Goal: Information Seeking & Learning: Learn about a topic

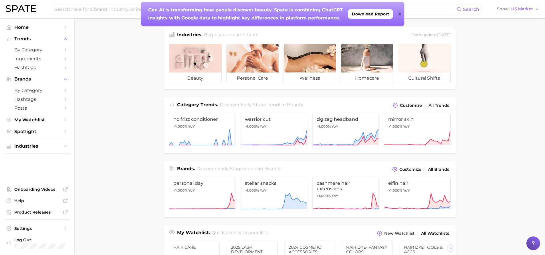
click at [400, 14] on icon at bounding box center [399, 14] width 3 height 3
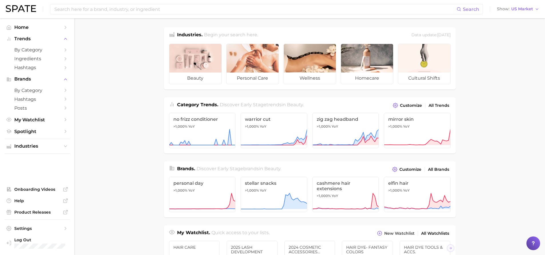
click at [482, 58] on main "Industries. Begin your search here. Data update: [DATE] beauty personal care we…" at bounding box center [309, 241] width 471 height 447
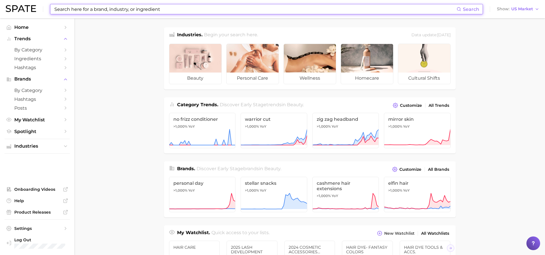
click at [114, 6] on input at bounding box center [255, 9] width 403 height 10
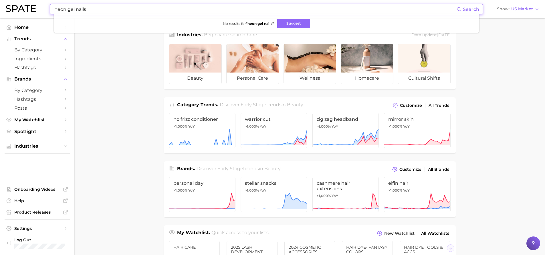
type input "neon gel nails"
drag, startPoint x: 90, startPoint y: 10, endPoint x: 69, endPoint y: 10, distance: 20.9
click at [69, 10] on input "neon gel nails" at bounding box center [255, 9] width 403 height 10
click at [90, 7] on input "neon gel nails" at bounding box center [255, 9] width 403 height 10
drag, startPoint x: 58, startPoint y: 8, endPoint x: 29, endPoint y: 8, distance: 28.9
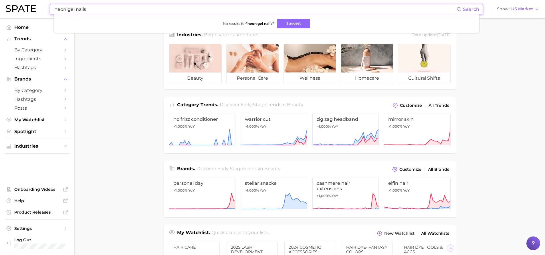
click at [29, 8] on div "neon gel nails Search No results for " neon gel nails " Suggest Show US Market" at bounding box center [273, 9] width 534 height 18
type input "g"
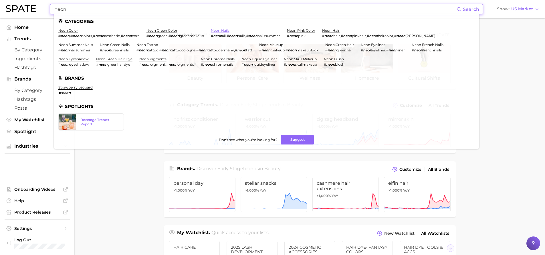
type input "neon"
click at [218, 29] on link "neon nails" at bounding box center [220, 30] width 19 height 4
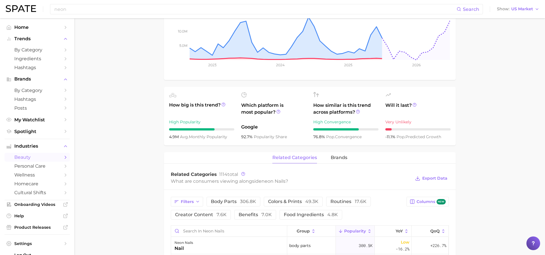
scroll to position [143, 0]
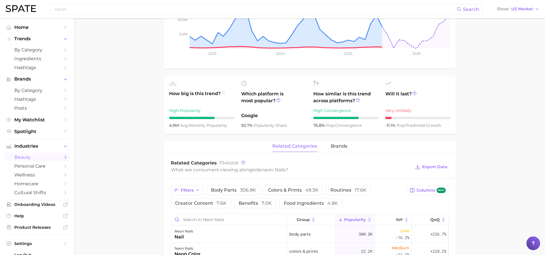
click at [223, 94] on icon at bounding box center [223, 93] width 4 height 4
click at [152, 94] on main "1. nails 2. nail art 3. nail color looks 4. neon nails Overview Google TikTok I…" at bounding box center [309, 190] width 471 height 630
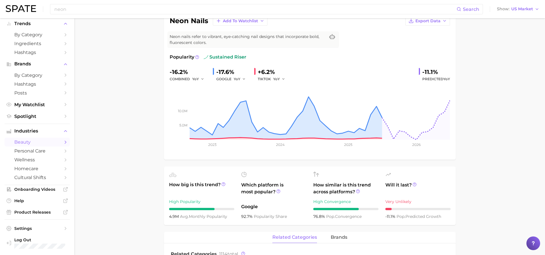
scroll to position [0, 0]
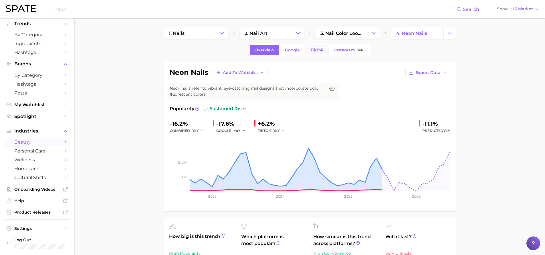
click at [327, 53] on link "TikTok" at bounding box center [317, 50] width 23 height 10
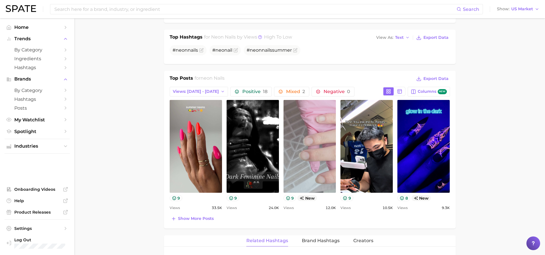
scroll to position [229, 0]
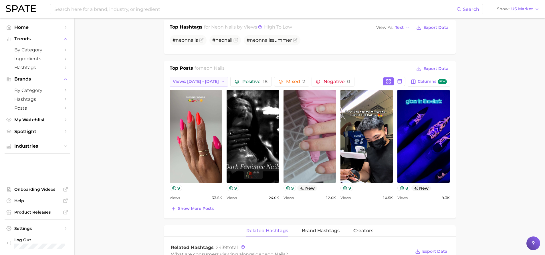
click at [221, 81] on icon "button" at bounding box center [223, 82] width 5 height 5
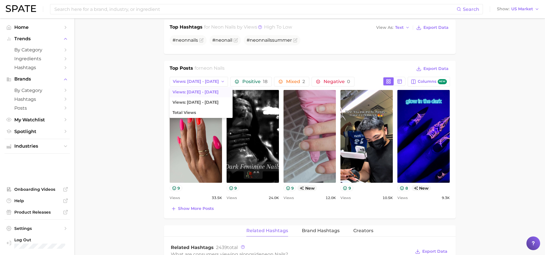
click at [490, 152] on main "1. nails 2. nail art 3. nail color looks 4. neon nails Overview Google TikTok I…" at bounding box center [309, 189] width 471 height 801
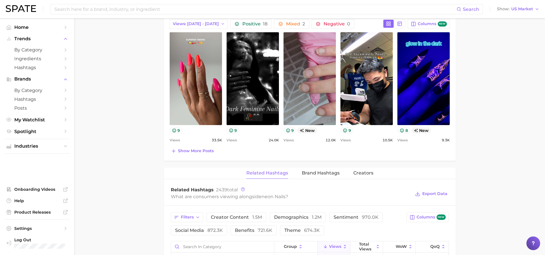
scroll to position [286, 0]
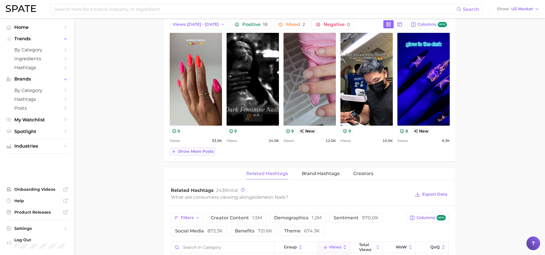
click at [205, 150] on span "Show more posts" at bounding box center [196, 151] width 36 height 5
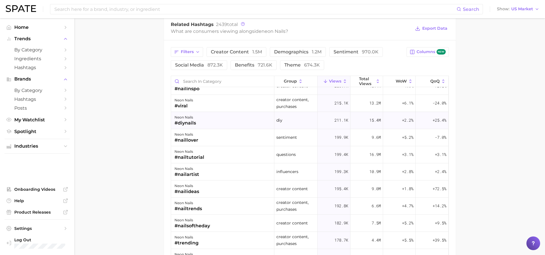
scroll to position [0, 0]
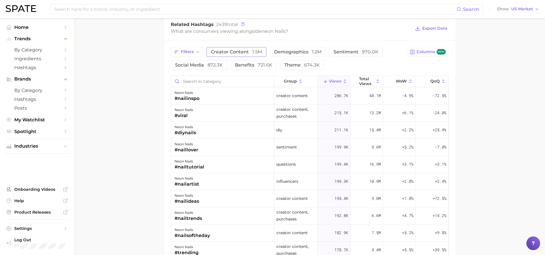
click at [250, 54] on span "creator content 1.5m" at bounding box center [236, 52] width 51 height 5
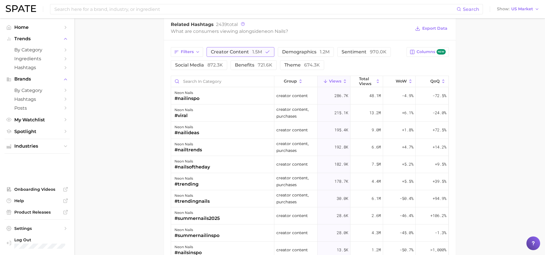
click at [269, 49] on button "creator content 1.5m" at bounding box center [241, 52] width 68 height 10
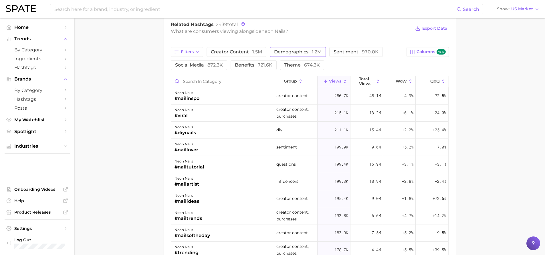
click at [298, 50] on span "demographics 1.2m" at bounding box center [297, 52] width 47 height 5
click at [299, 50] on span "demographics 1.2m" at bounding box center [297, 52] width 47 height 5
click at [259, 66] on span "721.6k" at bounding box center [265, 64] width 15 height 5
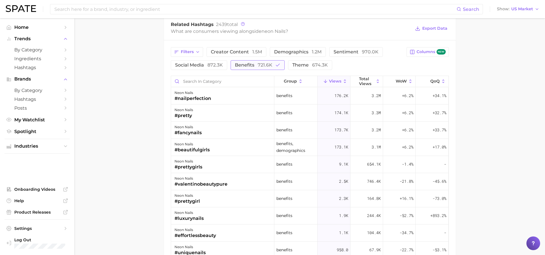
click at [259, 66] on span "721.6k" at bounding box center [265, 64] width 15 height 5
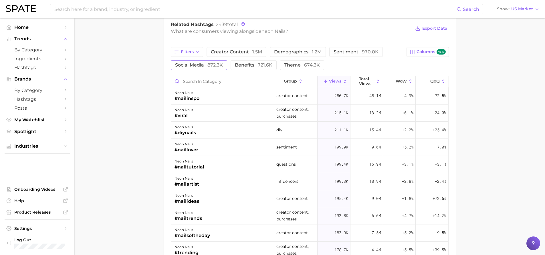
click at [198, 66] on span "social media 872.3k" at bounding box center [199, 65] width 48 height 5
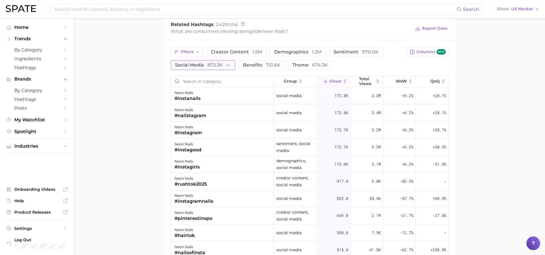
click at [198, 66] on span "social media 872.3k" at bounding box center [199, 65] width 48 height 5
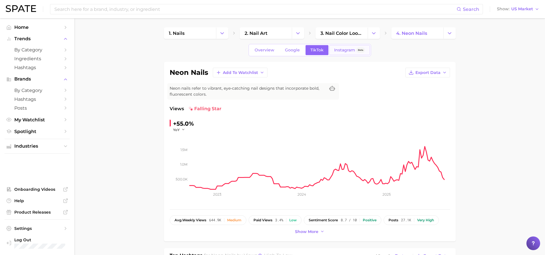
click at [342, 51] on span "Instagram" at bounding box center [344, 50] width 21 height 5
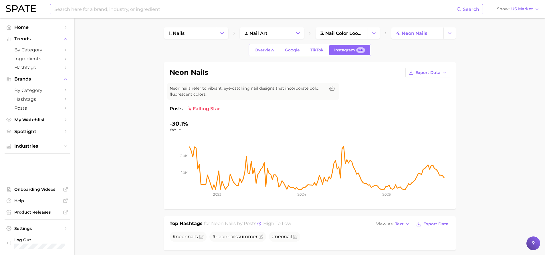
click at [82, 11] on input at bounding box center [255, 9] width 403 height 10
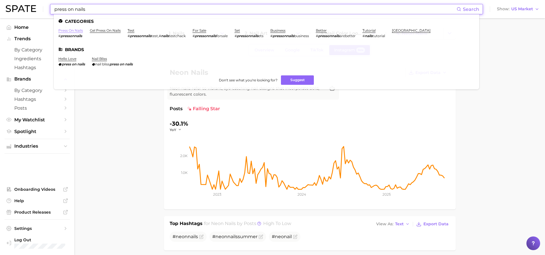
type input "press on nails"
click at [76, 30] on link "press on nails" at bounding box center [70, 30] width 25 height 4
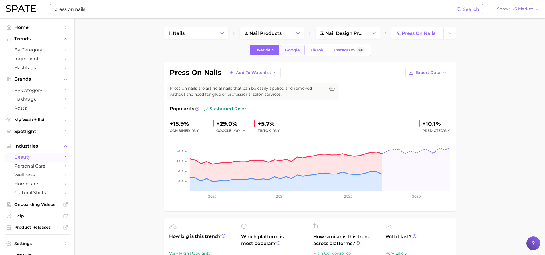
click at [290, 52] on span "Google" at bounding box center [292, 50] width 15 height 5
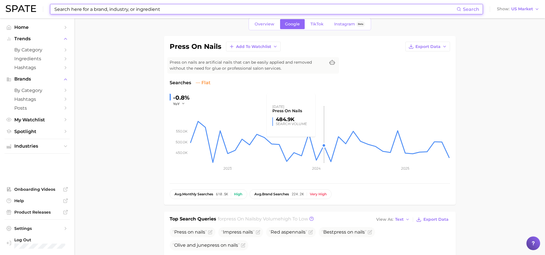
scroll to position [29, 0]
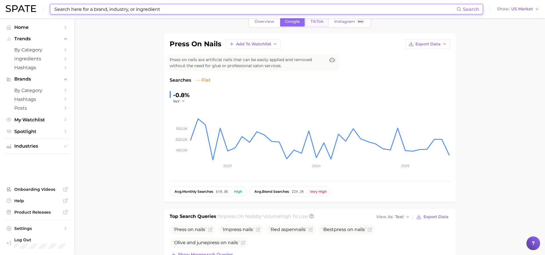
click at [318, 25] on link "TikTok" at bounding box center [317, 22] width 23 height 10
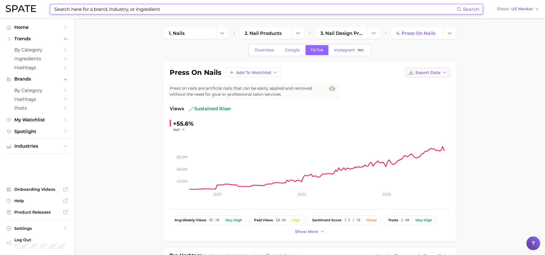
click at [446, 72] on icon "button" at bounding box center [444, 72] width 5 height 5
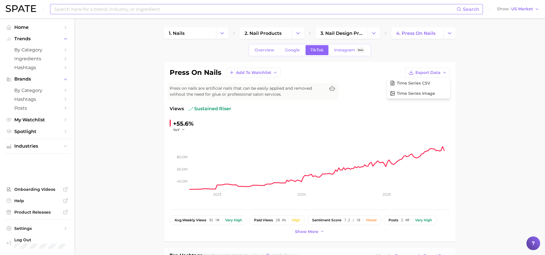
click at [339, 50] on span "Instagram" at bounding box center [344, 50] width 21 height 5
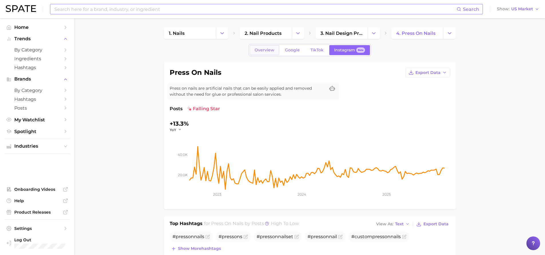
click at [268, 53] on link "Overview" at bounding box center [264, 50] width 29 height 10
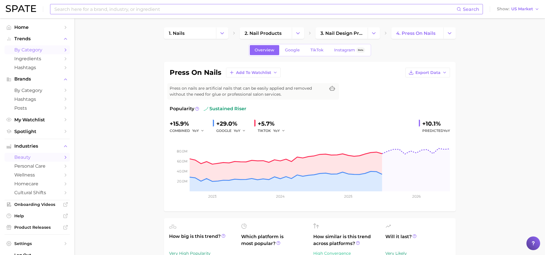
click at [63, 48] on icon "Sidebar" at bounding box center [65, 49] width 5 height 5
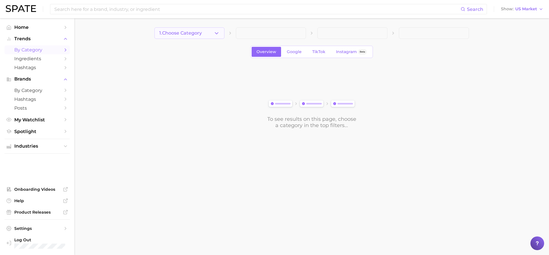
click at [197, 34] on span "1. Choose Category" at bounding box center [180, 33] width 43 height 5
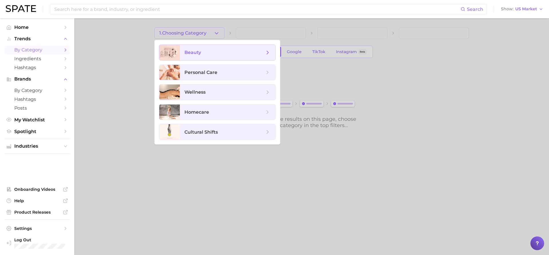
click at [202, 51] on span "beauty" at bounding box center [225, 52] width 80 height 6
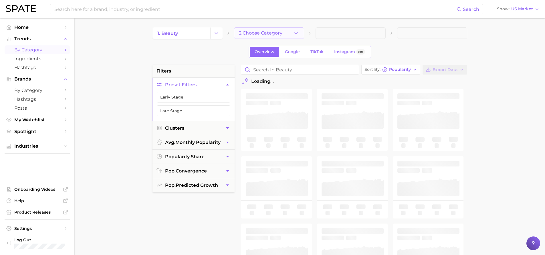
click at [259, 30] on button "2. Choose Category" at bounding box center [269, 32] width 70 height 11
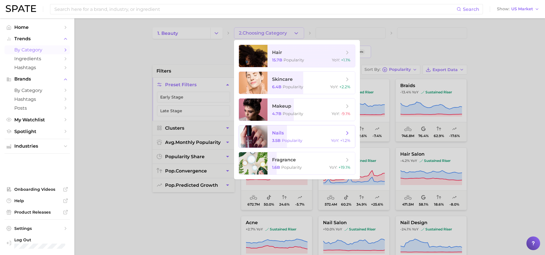
click at [341, 138] on span "nails 3.5b Popularity YoY : +1.2%" at bounding box center [311, 137] width 88 height 22
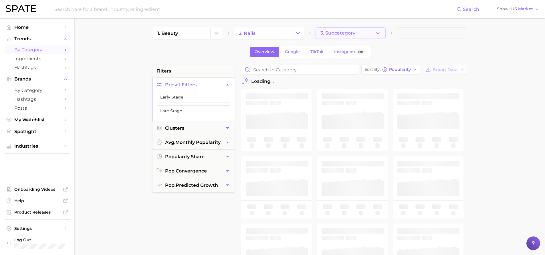
click at [351, 33] on span "3. Subcategory" at bounding box center [337, 33] width 35 height 5
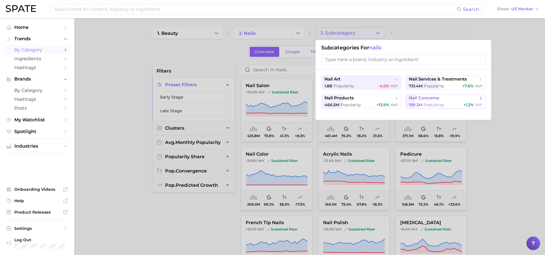
click at [454, 96] on span "nail concerns" at bounding box center [444, 99] width 70 height 6
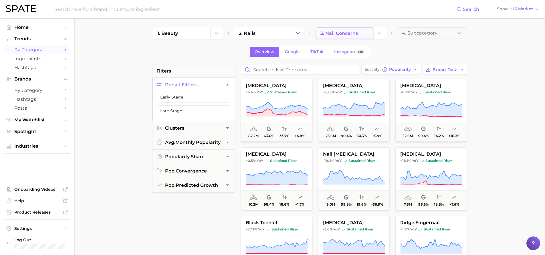
click at [335, 32] on span "3. nail concerns" at bounding box center [338, 33] width 37 height 5
click at [362, 31] on link "3. nail concerns" at bounding box center [345, 32] width 58 height 11
click at [387, 31] on div "1. beauty 2. nails 3. nail concerns 4. Subcategory" at bounding box center [309, 32] width 315 height 11
click at [385, 32] on button "Change Category" at bounding box center [379, 32] width 12 height 11
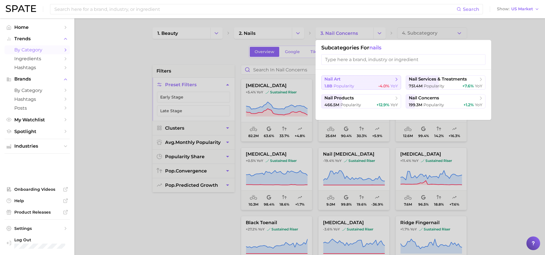
click at [355, 87] on div "1.8b Popularity -4.0% YoY" at bounding box center [361, 86] width 74 height 5
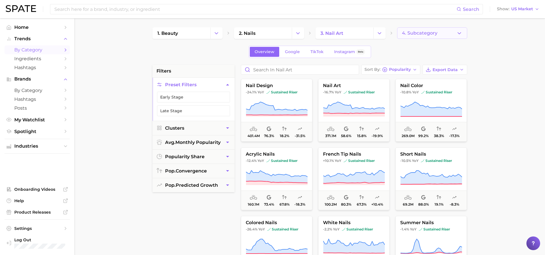
click at [404, 37] on button "4. Subcategory" at bounding box center [432, 32] width 70 height 11
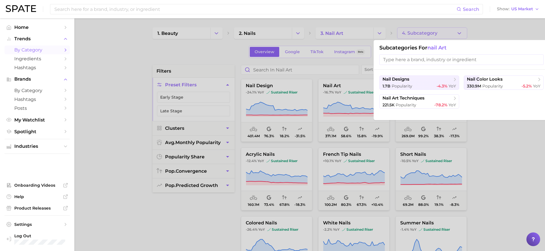
click at [510, 162] on div at bounding box center [272, 125] width 545 height 251
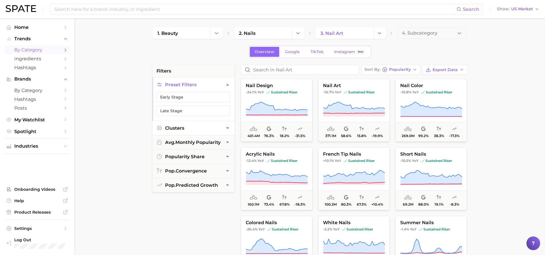
click at [209, 130] on button "Clusters" at bounding box center [193, 128] width 82 height 14
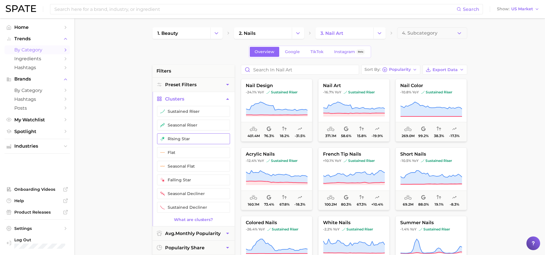
click at [211, 141] on button "rising star" at bounding box center [193, 139] width 73 height 11
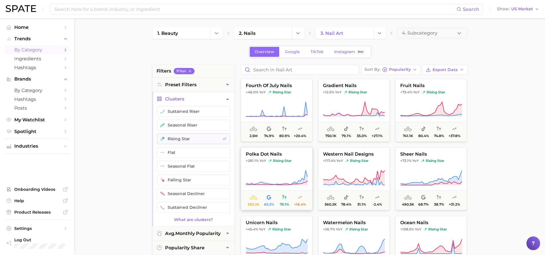
click at [273, 153] on span "polka dot nails" at bounding box center [276, 154] width 71 height 5
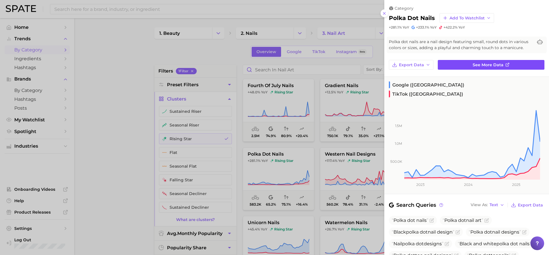
click at [466, 64] on link "See more data" at bounding box center [491, 65] width 107 height 10
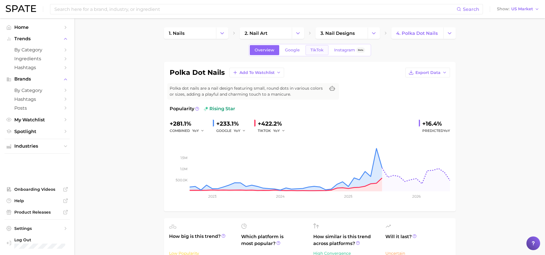
click at [310, 51] on link "TikTok" at bounding box center [317, 50] width 23 height 10
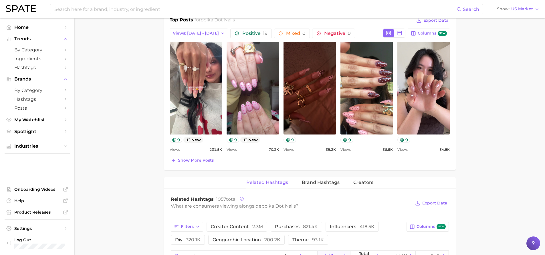
scroll to position [286, 0]
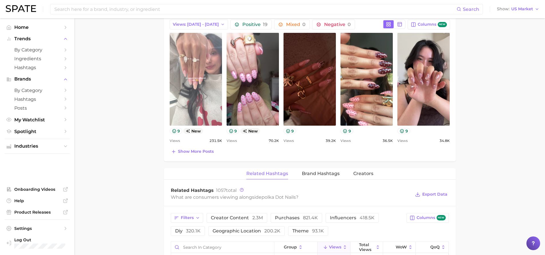
click at [207, 83] on link "view post on TikTok" at bounding box center [196, 79] width 52 height 93
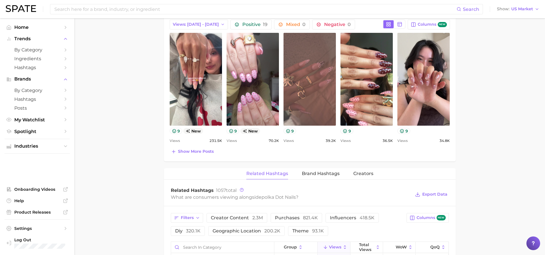
click at [305, 72] on link "view post on TikTok" at bounding box center [309, 79] width 52 height 93
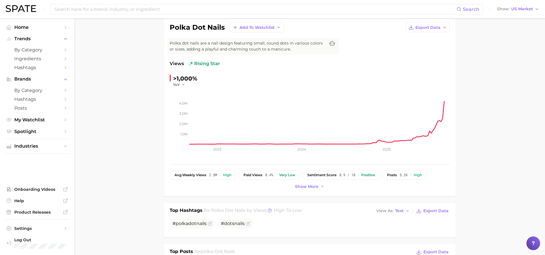
scroll to position [0, 0]
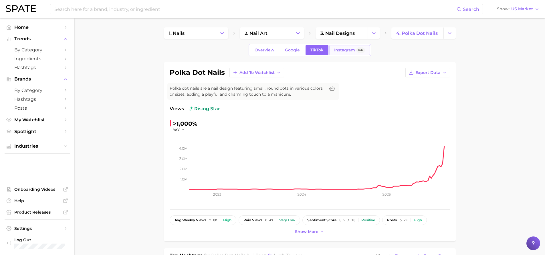
click at [345, 49] on span "Instagram" at bounding box center [344, 50] width 21 height 5
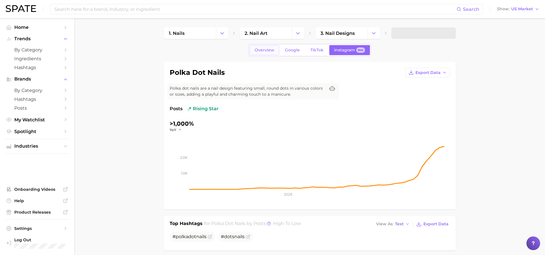
click at [259, 52] on span "Overview" at bounding box center [265, 50] width 20 height 5
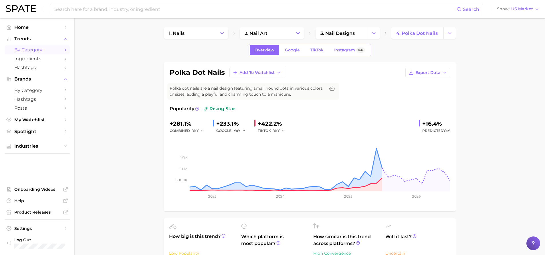
click at [43, 52] on span "by Category" at bounding box center [37, 49] width 46 height 5
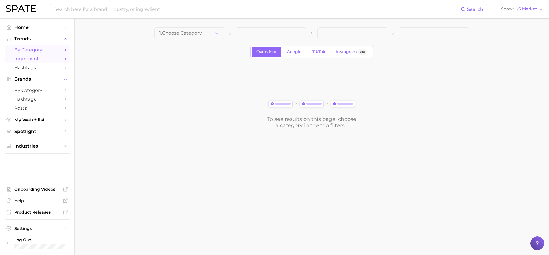
click at [35, 59] on span "Ingredients" at bounding box center [37, 58] width 46 height 5
click at [67, 60] on icon "Sidebar" at bounding box center [65, 58] width 5 height 5
click at [66, 60] on icon "Sidebar" at bounding box center [65, 58] width 5 height 5
click at [179, 36] on span "1. Choose Category" at bounding box center [180, 33] width 43 height 5
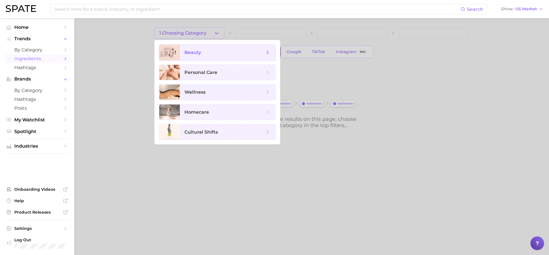
click at [190, 45] on span "beauty" at bounding box center [228, 52] width 96 height 15
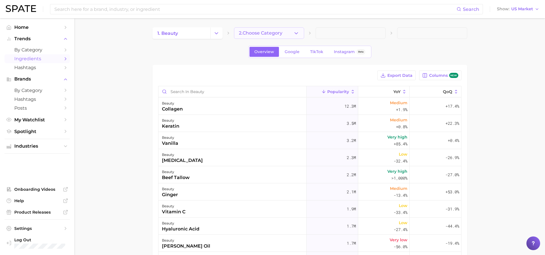
click at [273, 35] on span "2. Choose Category" at bounding box center [260, 33] width 43 height 5
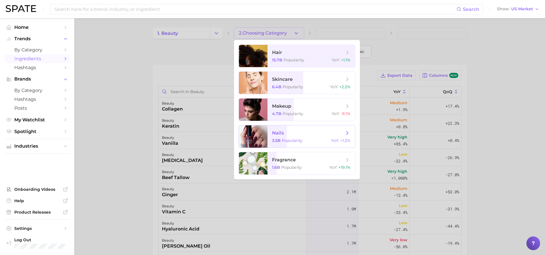
click at [291, 131] on span "nails" at bounding box center [308, 133] width 72 height 6
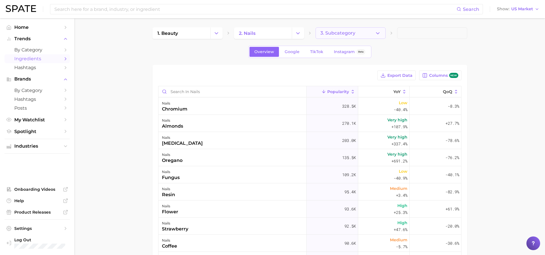
click at [354, 27] on button "3. Subcategory" at bounding box center [351, 32] width 70 height 11
click at [27, 39] on span "Trends" at bounding box center [37, 38] width 46 height 5
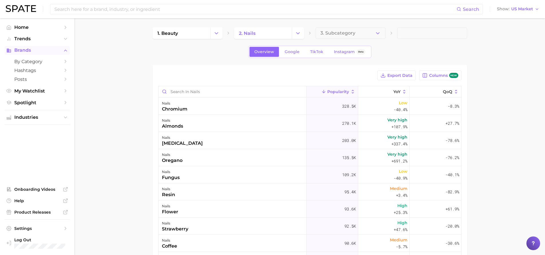
click at [24, 51] on span "Brands" at bounding box center [37, 50] width 46 height 5
click at [26, 64] on span "by Category" at bounding box center [37, 61] width 46 height 5
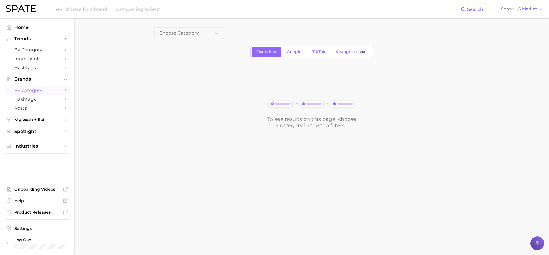
drag, startPoint x: 217, startPoint y: 42, endPoint x: 214, endPoint y: 40, distance: 3.3
click at [217, 42] on div "Choose Category Overview Google TikTok Instagram Beta To see results on this pa…" at bounding box center [311, 77] width 315 height 101
click at [201, 35] on button "Choose Category" at bounding box center [189, 32] width 70 height 11
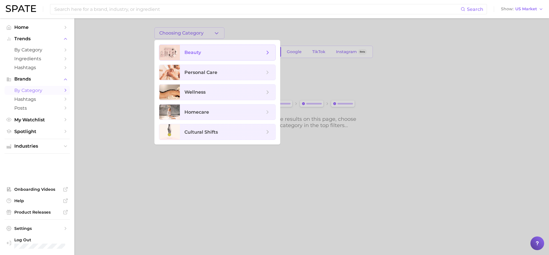
click at [198, 49] on span "beauty" at bounding box center [225, 52] width 80 height 6
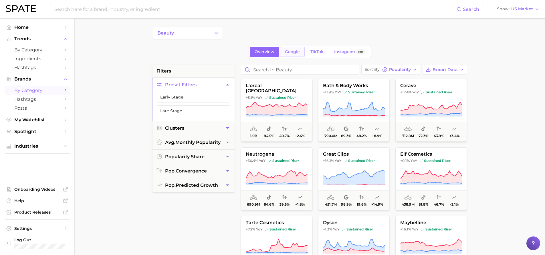
click at [296, 50] on span "Google" at bounding box center [292, 51] width 15 height 5
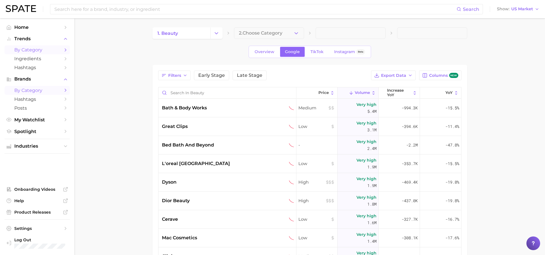
click at [16, 48] on span "by Category" at bounding box center [37, 49] width 46 height 5
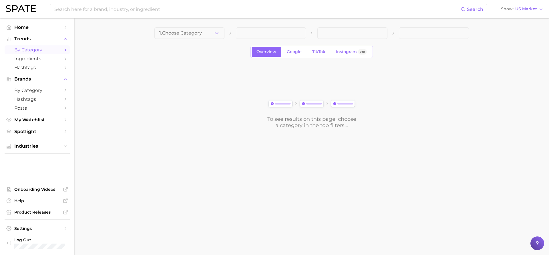
click at [131, 3] on div "Search Show US Market" at bounding box center [275, 9] width 538 height 18
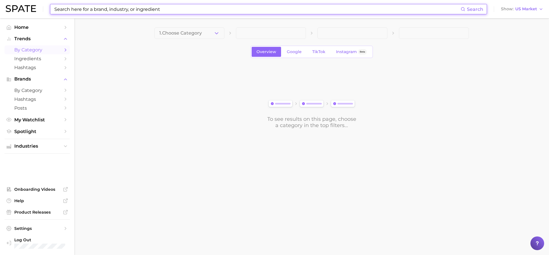
click at [130, 6] on input at bounding box center [257, 9] width 407 height 10
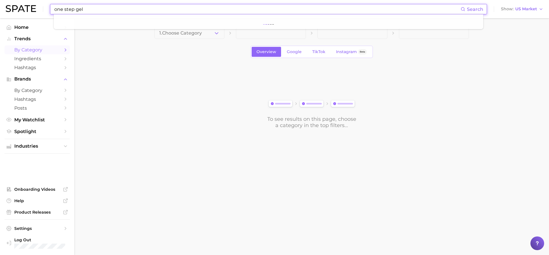
click at [70, 7] on input "one step gel" at bounding box center [257, 9] width 407 height 10
drag, startPoint x: 97, startPoint y: 12, endPoint x: 29, endPoint y: 12, distance: 67.8
click at [29, 12] on div "one step gel Search Show US Market" at bounding box center [275, 9] width 538 height 18
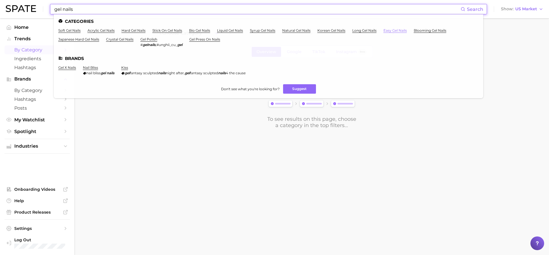
type input "gel nails"
click at [395, 31] on link "easy gel nails" at bounding box center [395, 30] width 23 height 4
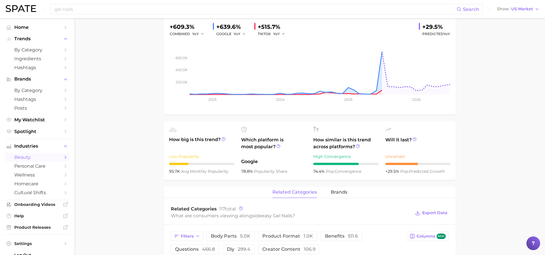
scroll to position [57, 0]
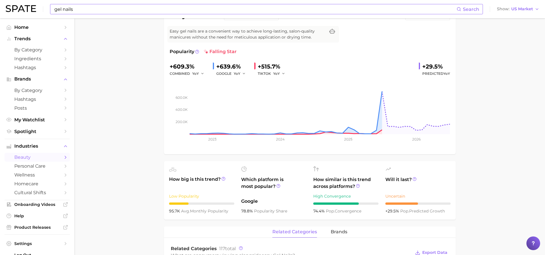
click at [62, 11] on input "gel nails" at bounding box center [255, 9] width 403 height 10
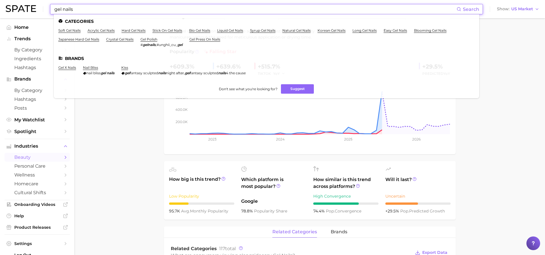
click at [64, 10] on input "gel nails" at bounding box center [255, 9] width 403 height 10
click at [151, 41] on link "gel polish" at bounding box center [148, 39] width 17 height 4
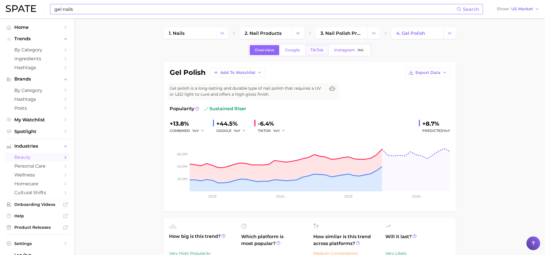
click at [312, 50] on span "TikTok" at bounding box center [316, 50] width 13 height 5
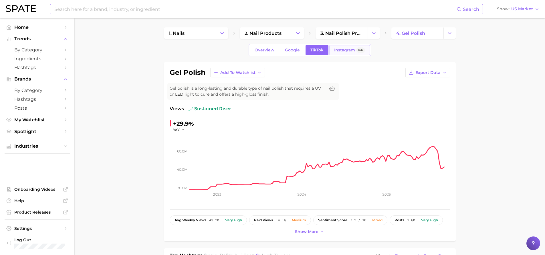
click at [343, 52] on span "Instagram" at bounding box center [344, 50] width 21 height 5
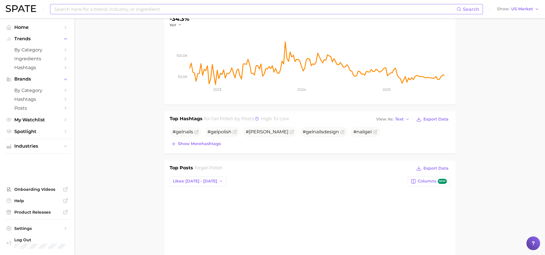
scroll to position [114, 0]
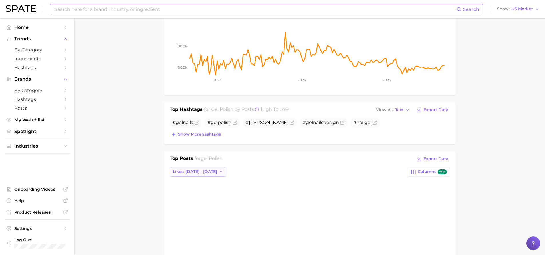
click at [211, 168] on button "Likes: [DATE] - [DATE]" at bounding box center [198, 172] width 57 height 10
click at [37, 136] on ul "Home Trends by Category Ingredients Hashtags Brands by Category Hashtags Posts …" at bounding box center [37, 137] width 65 height 228
click at [38, 132] on span "Spotlight" at bounding box center [37, 131] width 46 height 5
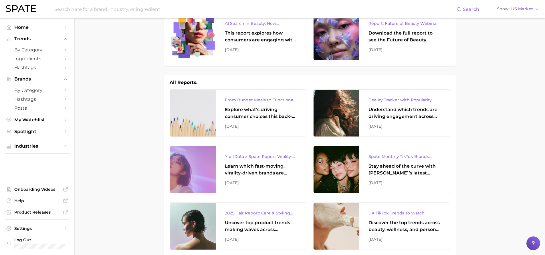
scroll to position [29, 0]
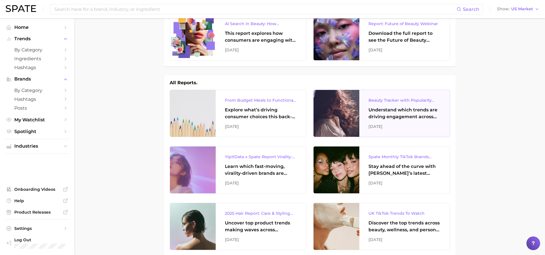
click at [394, 99] on div "Beauty Tracker with Popularity Index" at bounding box center [404, 100] width 72 height 7
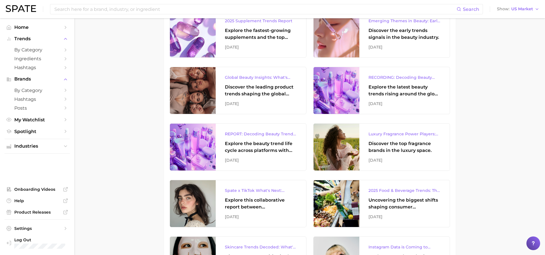
scroll to position [458, 0]
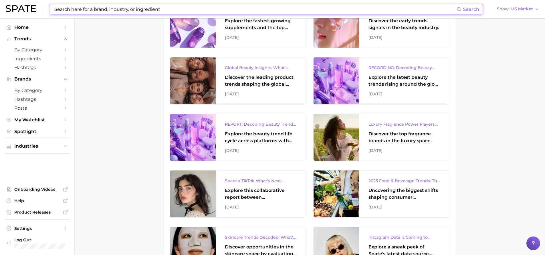
click at [89, 10] on input at bounding box center [255, 9] width 403 height 10
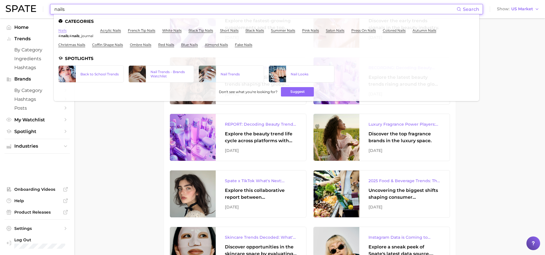
type input "nails"
click at [64, 29] on link "nails" at bounding box center [62, 30] width 8 height 4
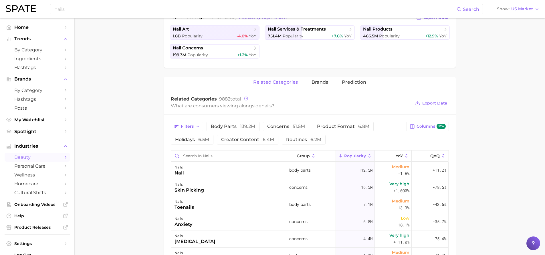
scroll to position [172, 0]
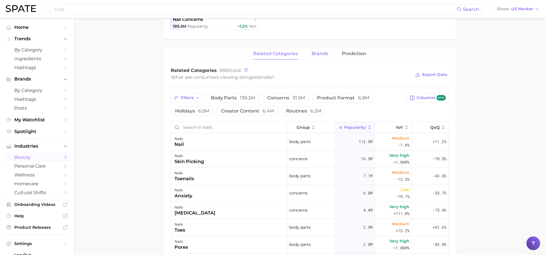
click at [323, 57] on button "brands" at bounding box center [320, 53] width 17 height 11
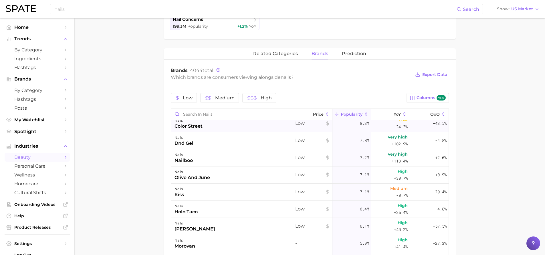
scroll to position [57, 0]
